Goal: Complete application form

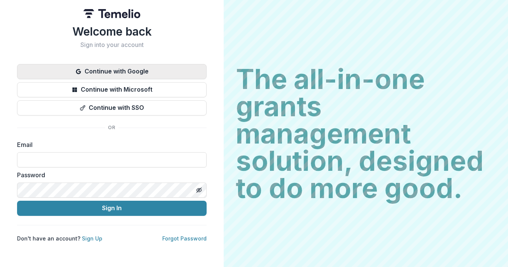
click at [144, 79] on button "Continue with Google" at bounding box center [112, 71] width 190 height 15
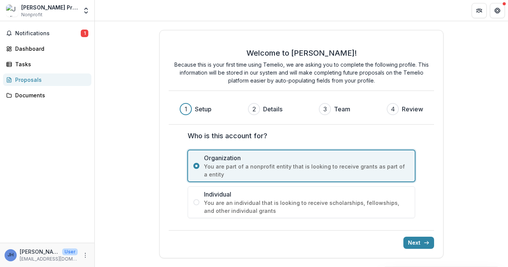
click at [424, 250] on div "Welcome to [PERSON_NAME]! Because this is your first time using Temelio, we are…" at bounding box center [301, 144] width 284 height 229
click at [422, 244] on button "Next" at bounding box center [419, 243] width 31 height 12
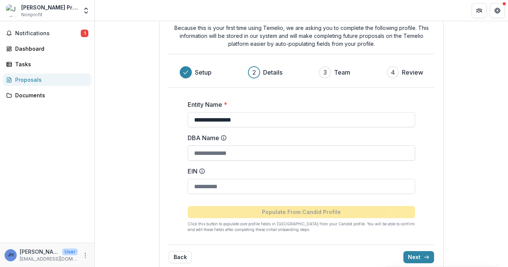
scroll to position [35, 0]
click at [367, 157] on input "DBA Name" at bounding box center [302, 152] width 228 height 15
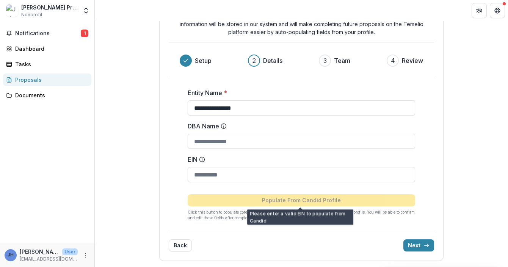
scroll to position [46, 0]
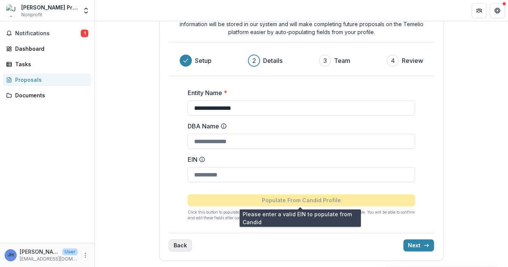
click at [182, 243] on button "Back" at bounding box center [180, 246] width 23 height 12
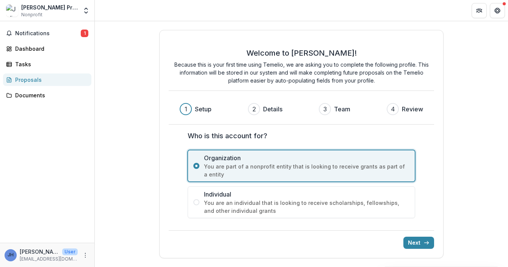
click at [238, 203] on span "You are an individual that is looking to receive scholarships, fellowships, and…" at bounding box center [307, 207] width 206 height 16
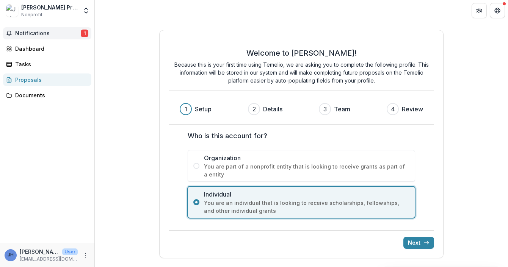
click at [69, 28] on button "Notifications 1" at bounding box center [47, 33] width 88 height 12
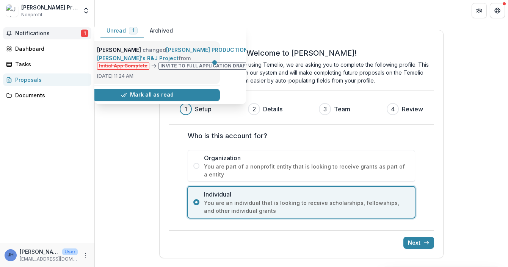
scroll to position [0, 23]
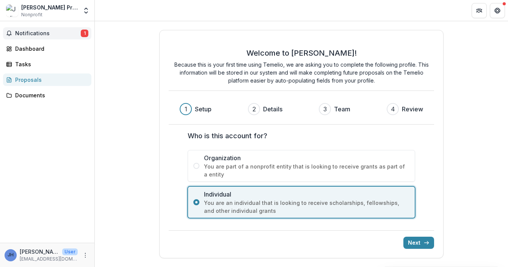
click at [165, 155] on div "Welcome to Temelio! Because this is your first time using Temelio, we are askin…" at bounding box center [301, 144] width 284 height 229
click at [75, 36] on button "Notifications 1" at bounding box center [47, 33] width 88 height 12
click at [82, 10] on icon "Open entity switcher" at bounding box center [86, 11] width 8 height 8
click at [73, 38] on button "Notifications 1" at bounding box center [47, 33] width 88 height 12
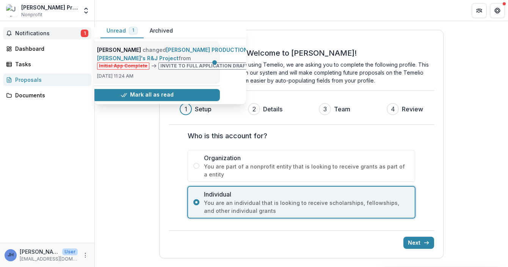
scroll to position [0, 0]
